Goal: Task Accomplishment & Management: Manage account settings

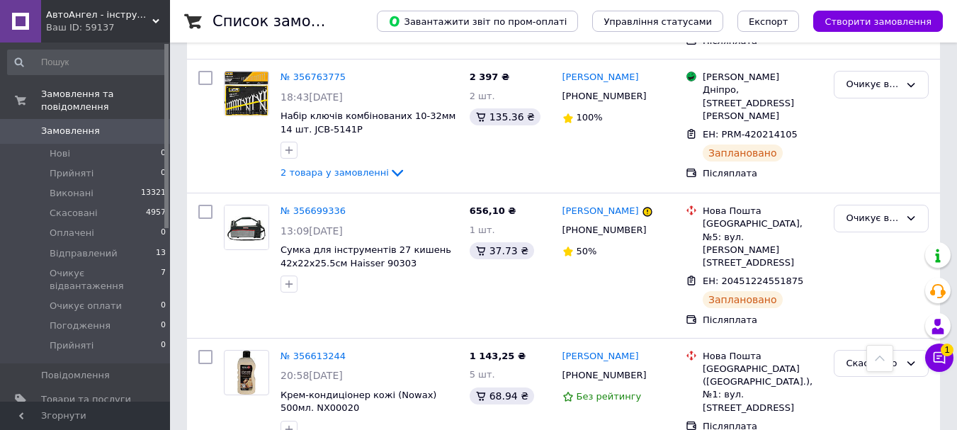
click at [940, 356] on icon at bounding box center [940, 358] width 12 height 12
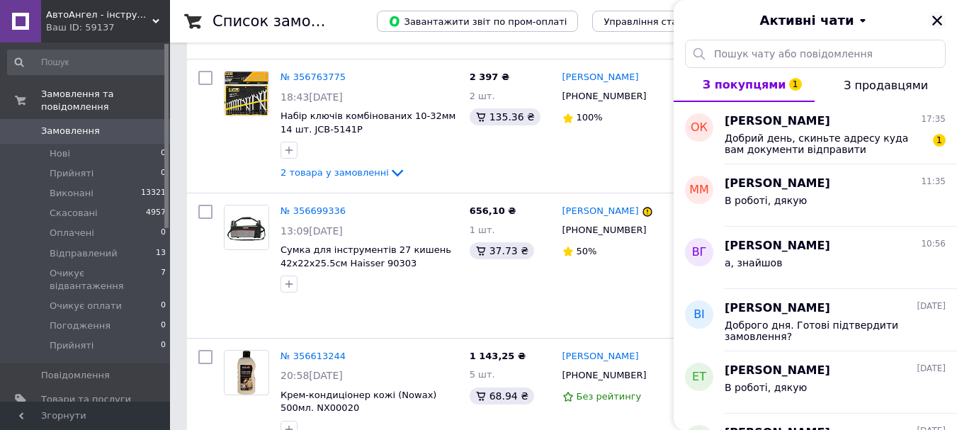
click at [941, 20] on icon "Закрити" at bounding box center [937, 20] width 13 height 13
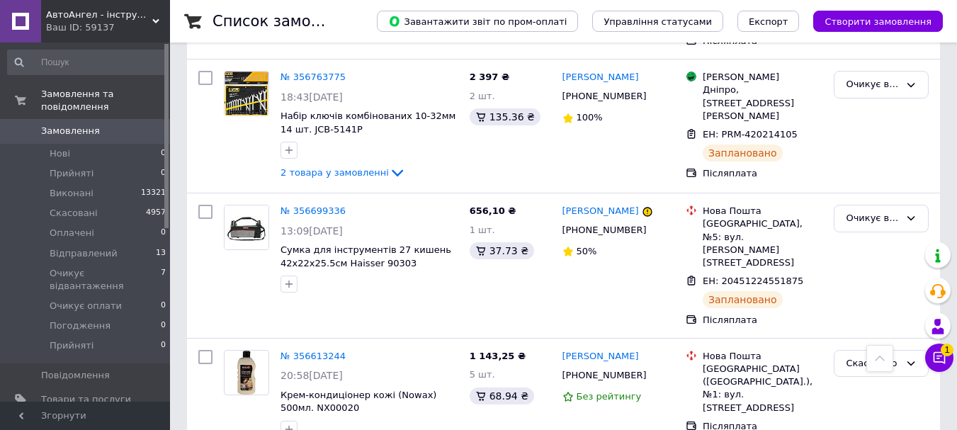
click at [77, 125] on span "Замовлення" at bounding box center [70, 131] width 59 height 13
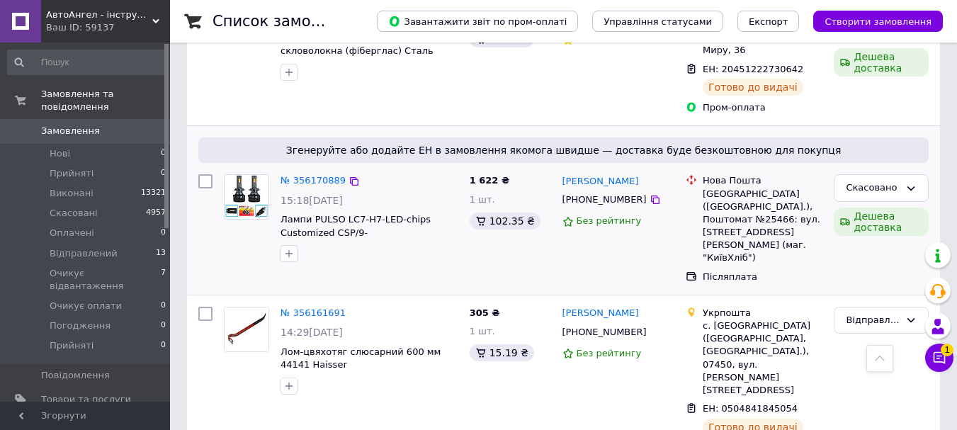
scroll to position [2692, 0]
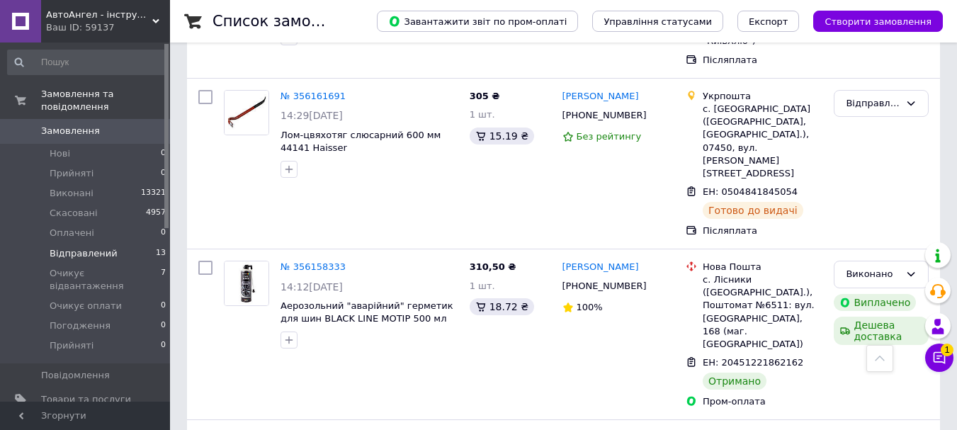
click at [106, 247] on span "Відправлений" at bounding box center [84, 253] width 68 height 13
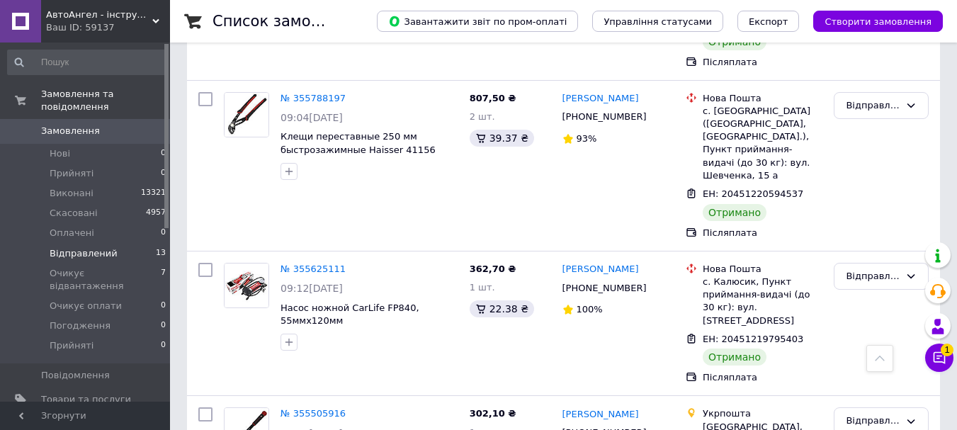
scroll to position [1560, 0]
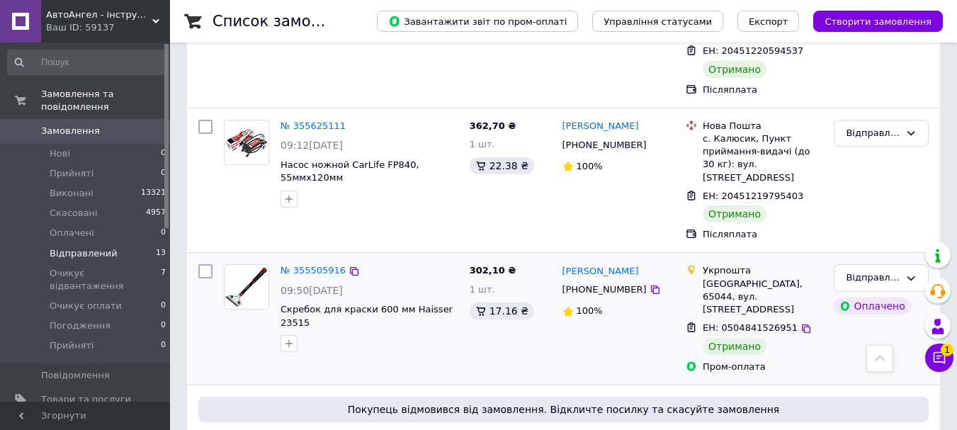
click at [201, 264] on input "checkbox" at bounding box center [205, 271] width 14 height 14
checkbox input "true"
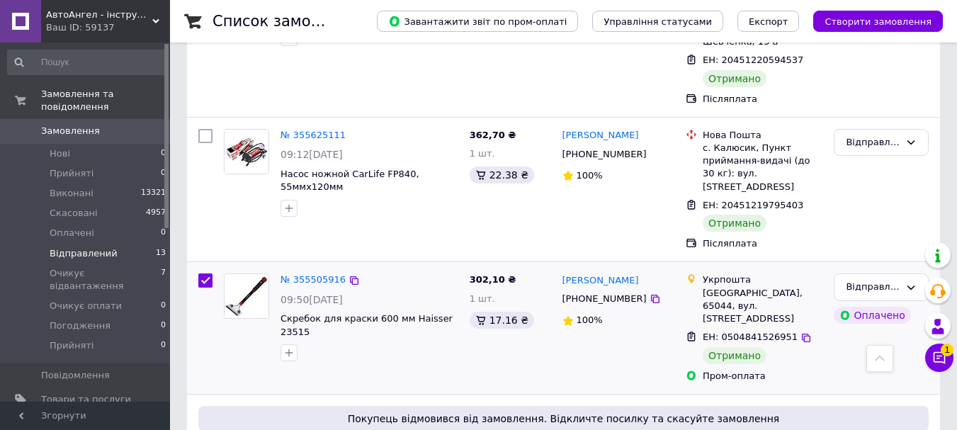
scroll to position [1418, 0]
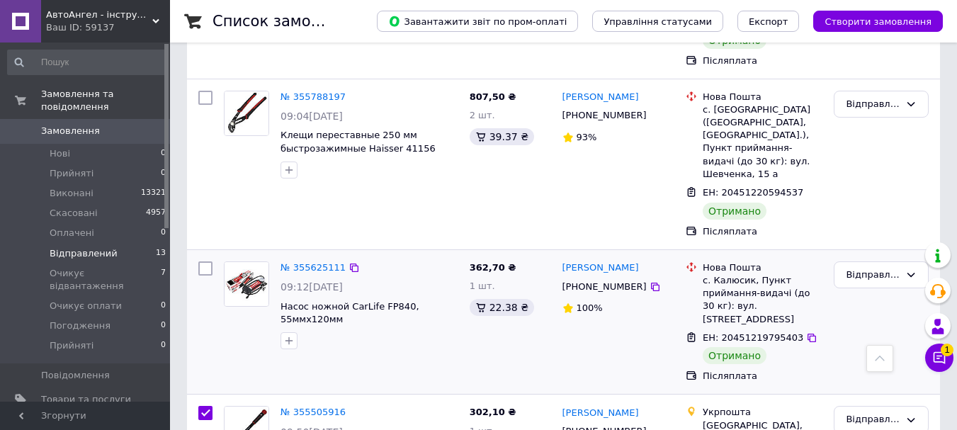
click at [205, 261] on input "checkbox" at bounding box center [205, 268] width 14 height 14
checkbox input "true"
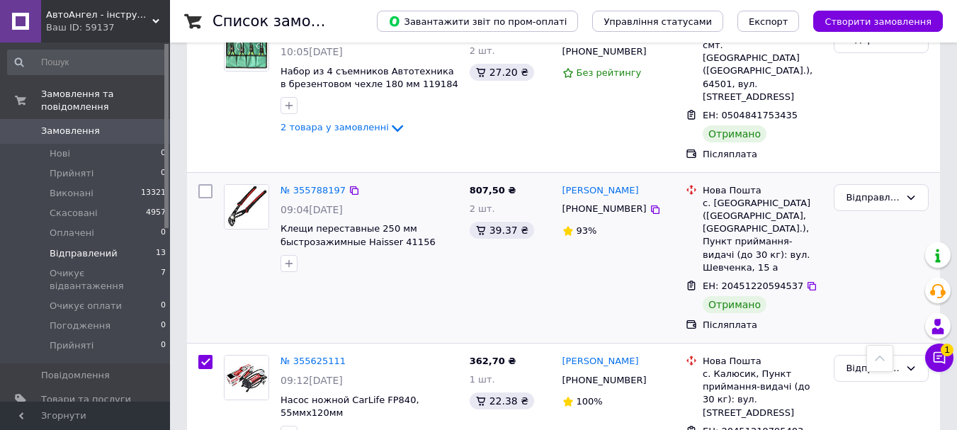
scroll to position [1276, 0]
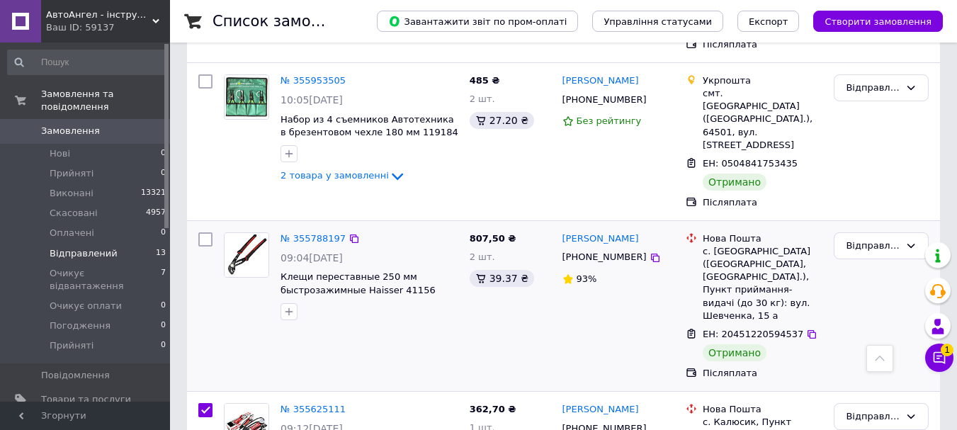
click at [203, 232] on input "checkbox" at bounding box center [205, 239] width 14 height 14
checkbox input "true"
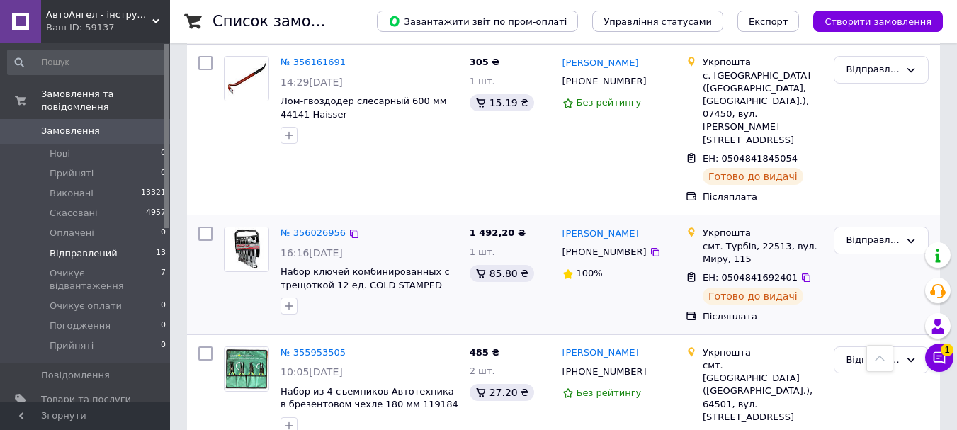
scroll to position [993, 0]
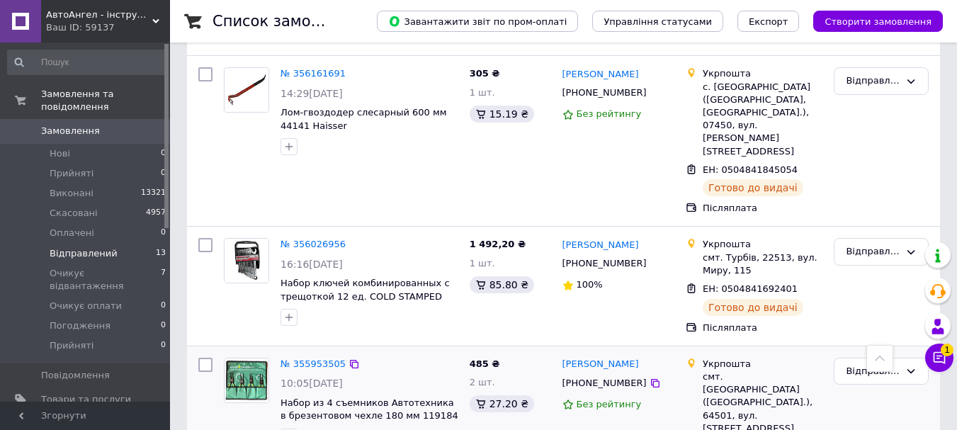
click at [202, 358] on input "checkbox" at bounding box center [205, 365] width 14 height 14
checkbox input "true"
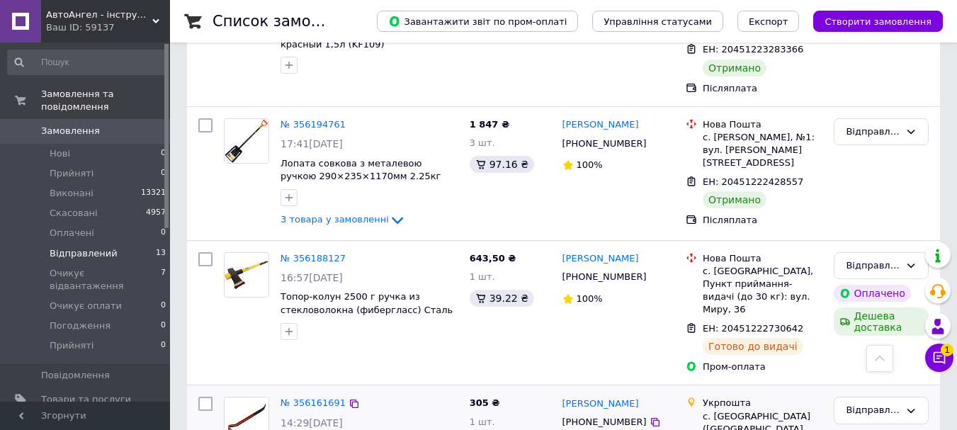
scroll to position [639, 0]
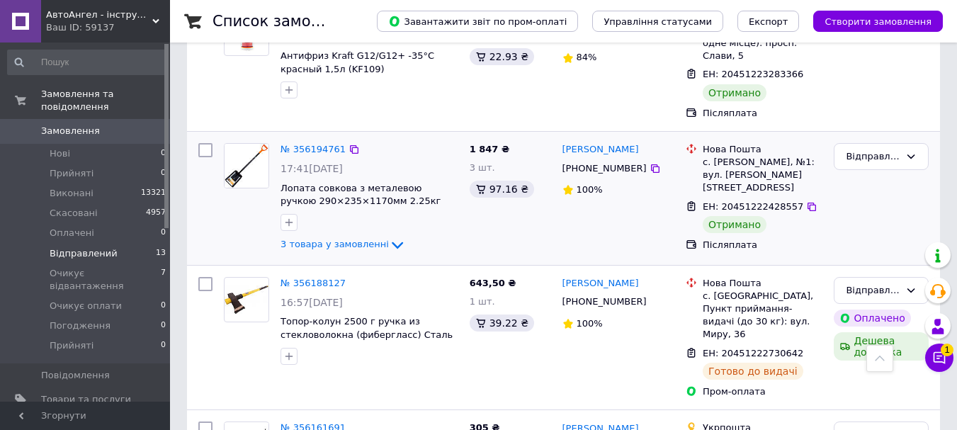
drag, startPoint x: 203, startPoint y: 98, endPoint x: 222, endPoint y: 123, distance: 30.8
click at [205, 143] on input "checkbox" at bounding box center [205, 150] width 14 height 14
checkbox input "true"
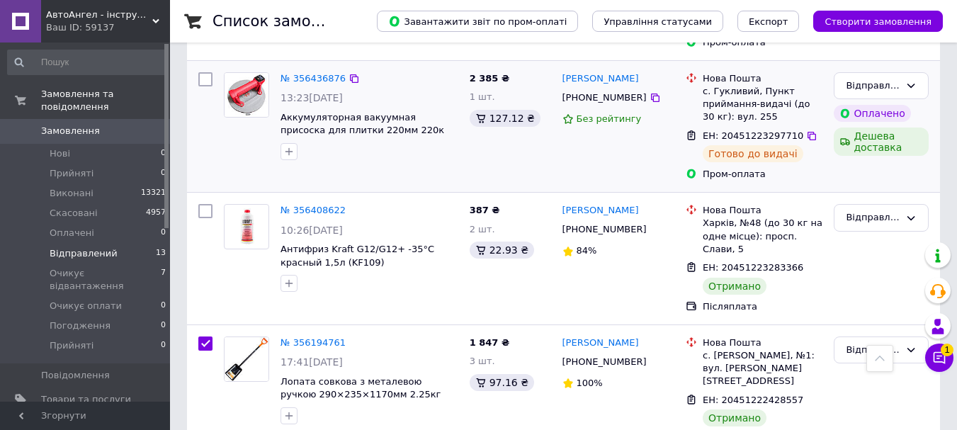
scroll to position [426, 0]
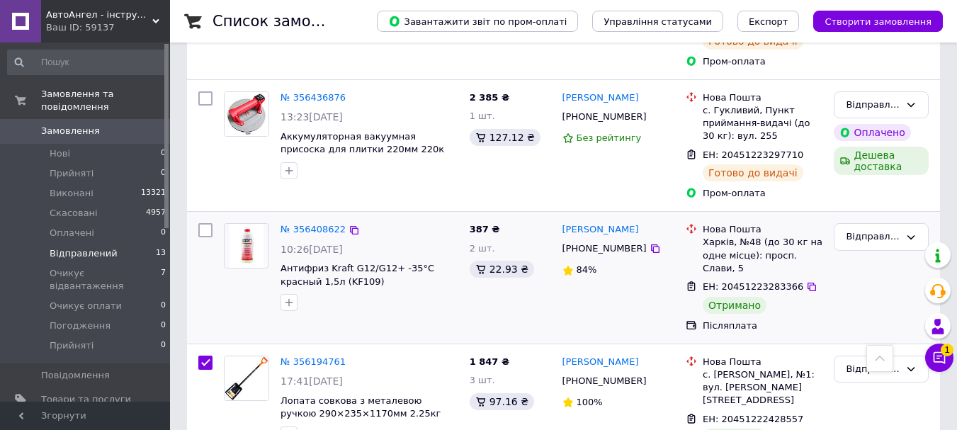
click at [203, 223] on input "checkbox" at bounding box center [205, 230] width 14 height 14
checkbox input "true"
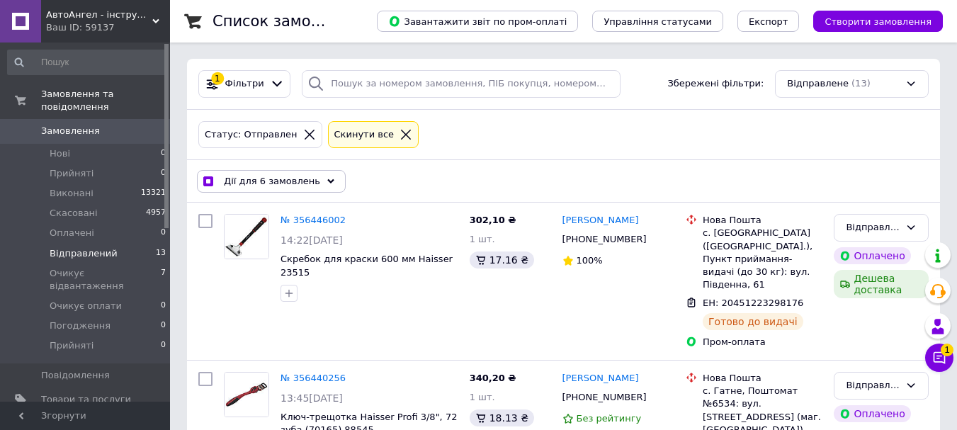
scroll to position [0, 0]
click at [262, 179] on span "Дії для 6 замовлень" at bounding box center [272, 182] width 96 height 13
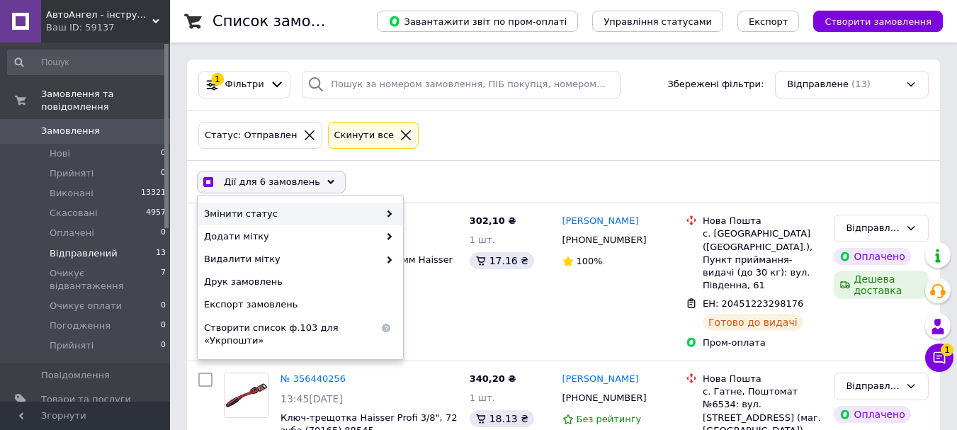
click at [261, 215] on span "Змінити статус" at bounding box center [291, 214] width 175 height 13
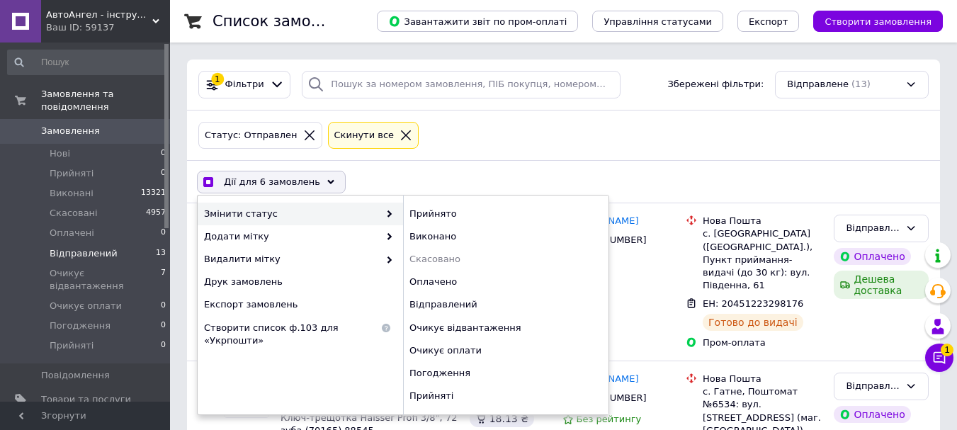
click at [323, 218] on span "Змінити статус" at bounding box center [291, 214] width 175 height 13
checkbox input "true"
click at [421, 230] on div "Виконано" at bounding box center [505, 236] width 205 height 23
checkbox input "false"
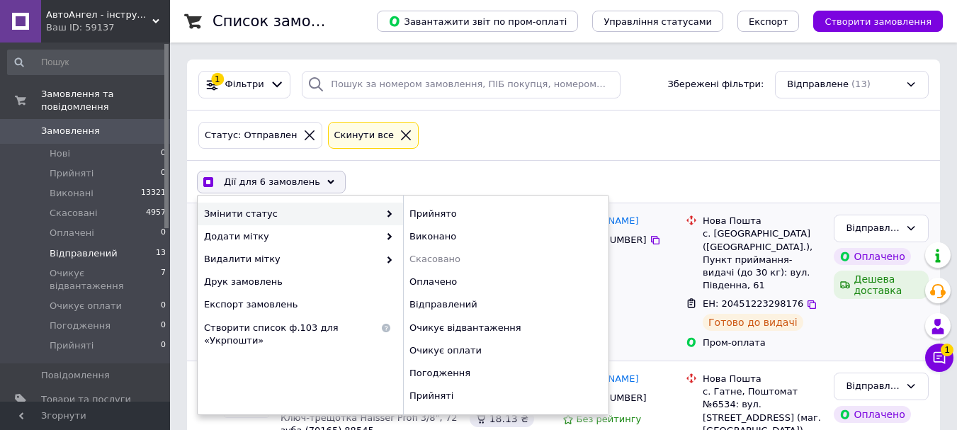
checkbox input "false"
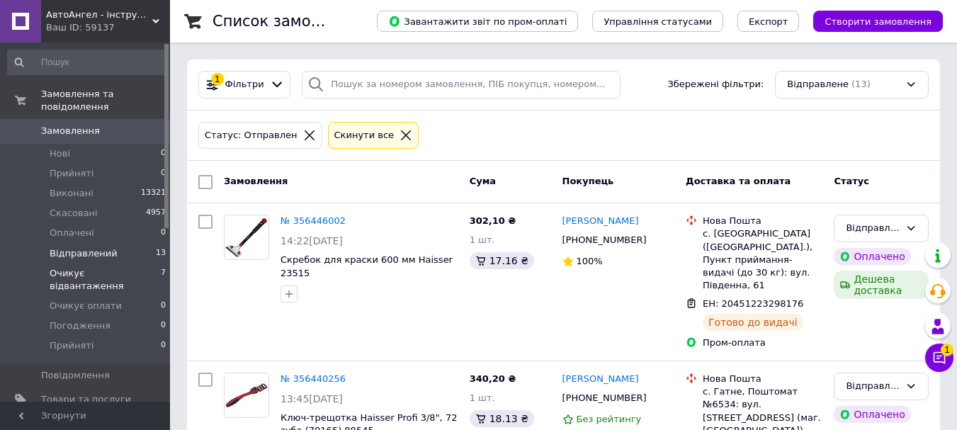
click at [102, 267] on span "Очикує відвантаження" at bounding box center [105, 280] width 111 height 26
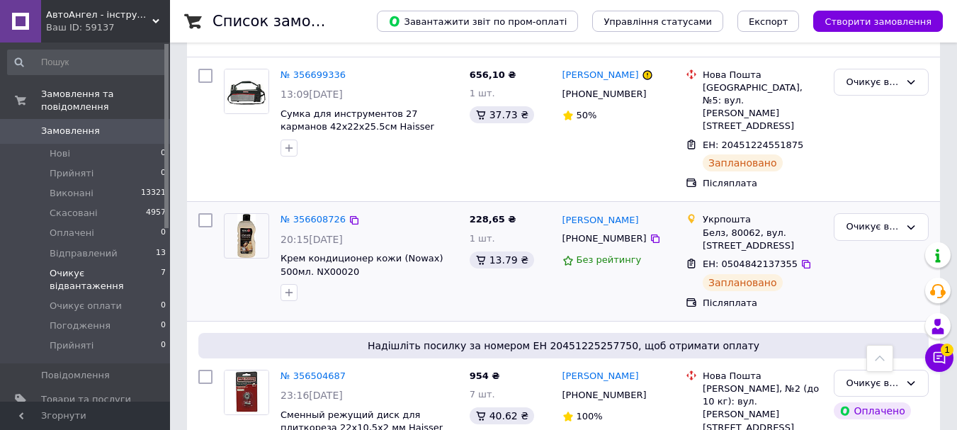
scroll to position [791, 0]
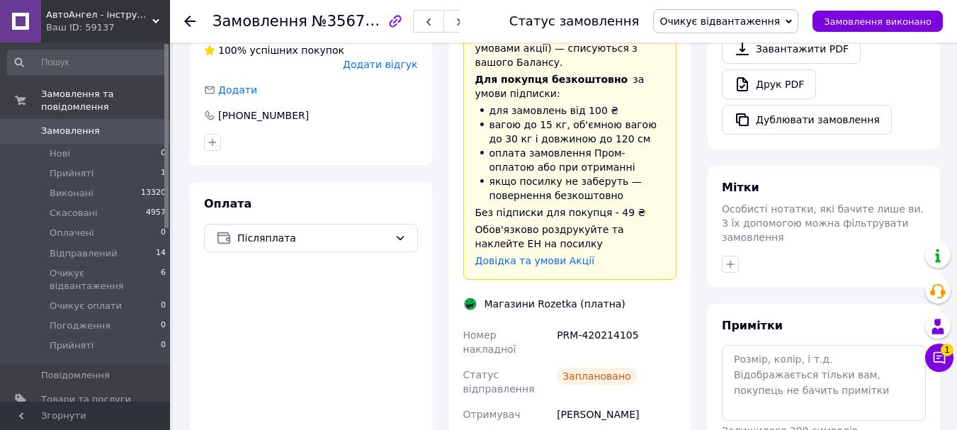
scroll to position [283, 0]
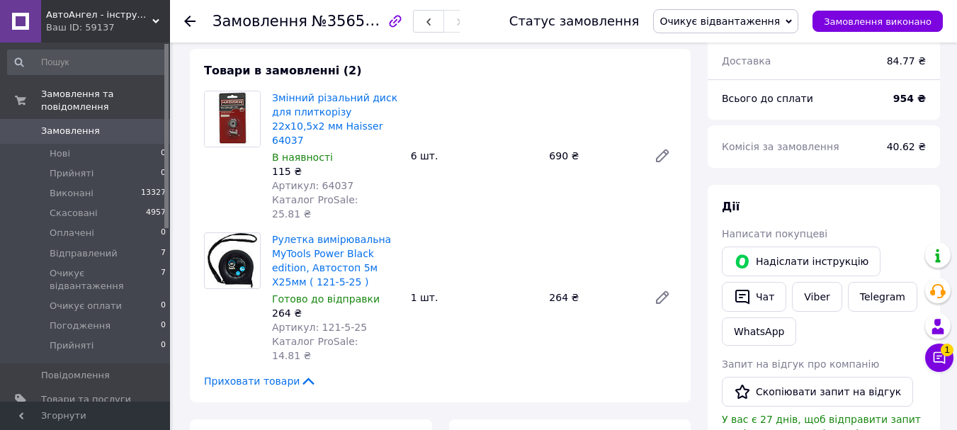
scroll to position [708, 0]
